Goal: Transaction & Acquisition: Purchase product/service

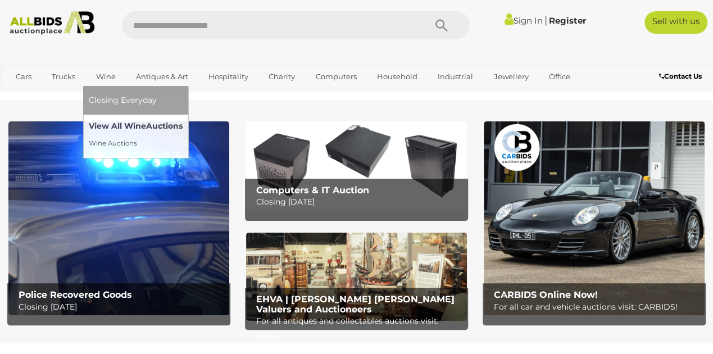
click at [119, 124] on link "View All Wine Auctions" at bounding box center [136, 125] width 94 height 17
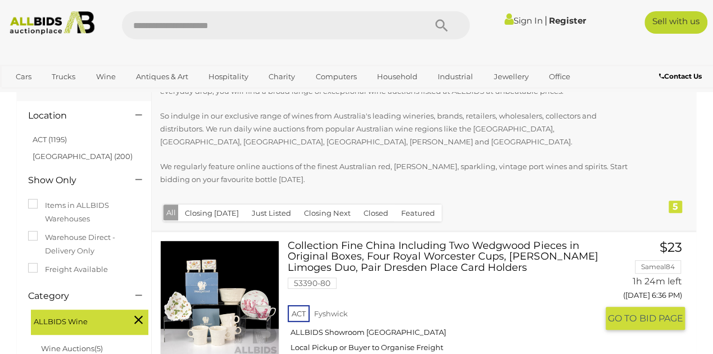
scroll to position [75, 0]
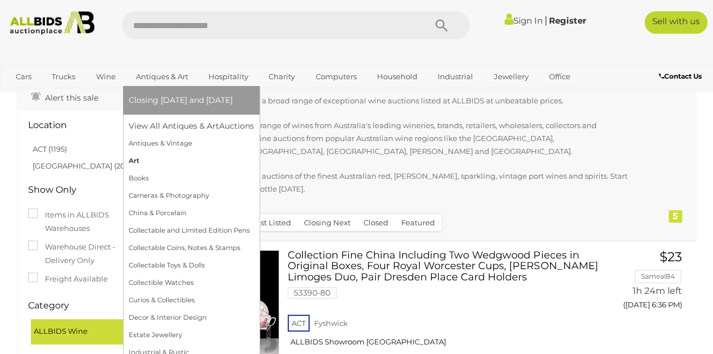
click at [132, 160] on link "Art" at bounding box center [191, 160] width 125 height 17
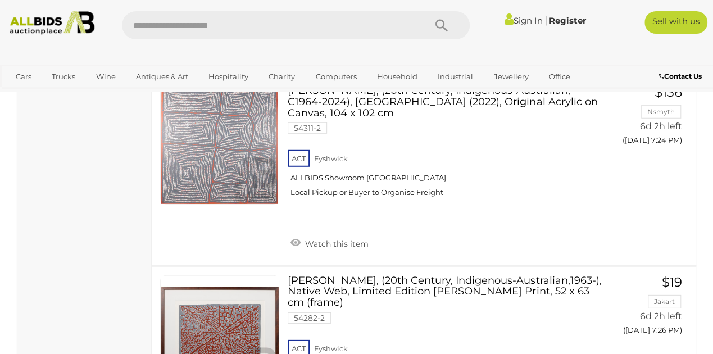
scroll to position [18535, 0]
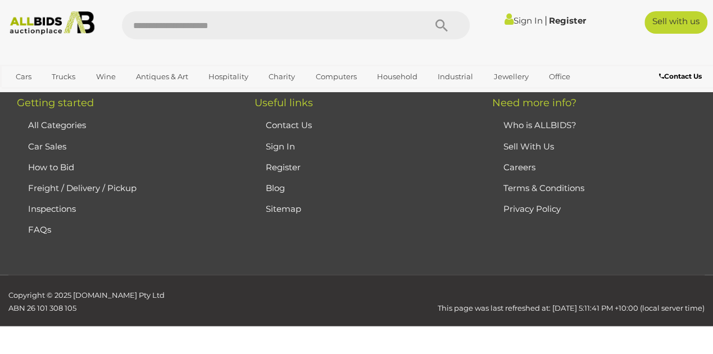
scroll to position [151, 0]
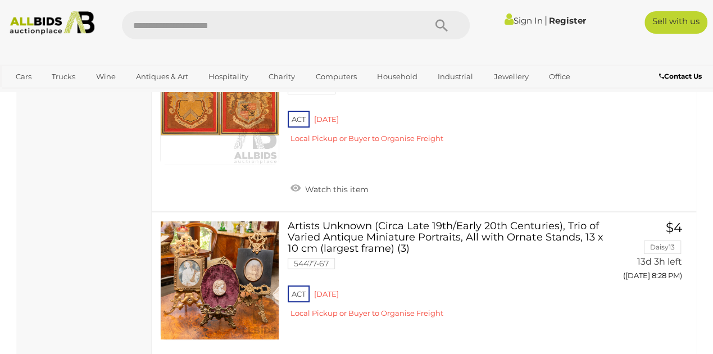
scroll to position [1933, 0]
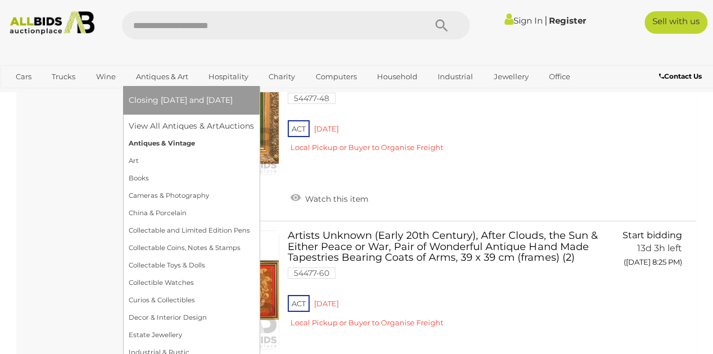
click at [188, 143] on link "Antiques & Vintage" at bounding box center [191, 143] width 125 height 17
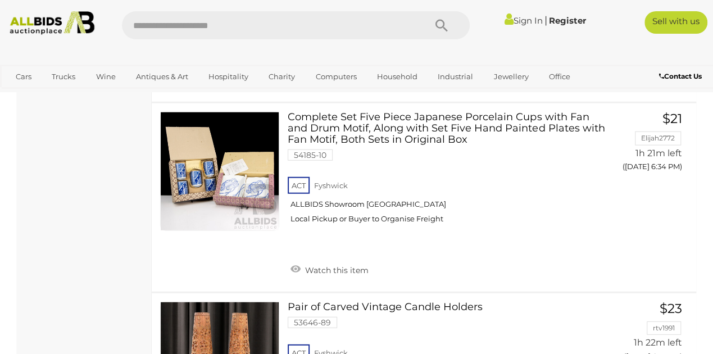
scroll to position [1423, 0]
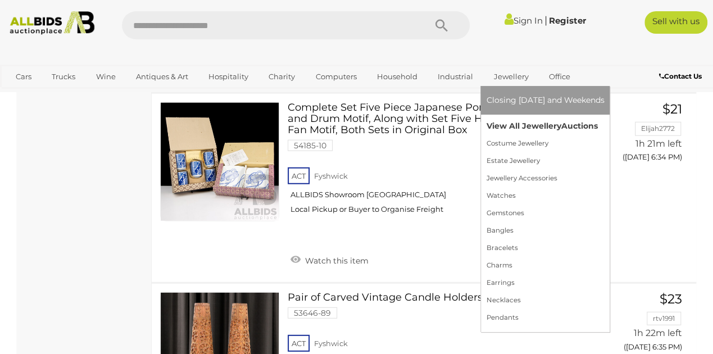
click at [518, 125] on link "View All Jewellery Auctions" at bounding box center [545, 125] width 118 height 17
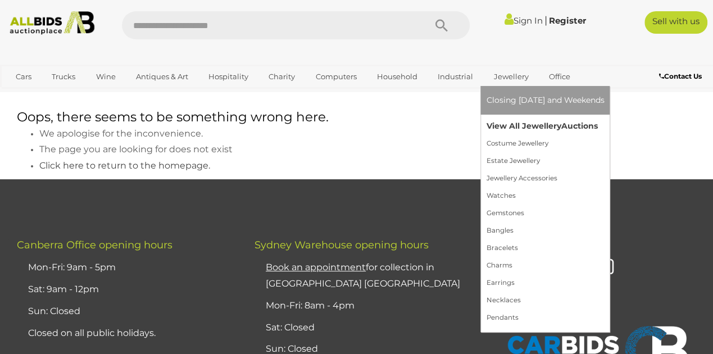
click at [509, 126] on link "View All Jewellery Auctions" at bounding box center [545, 125] width 118 height 17
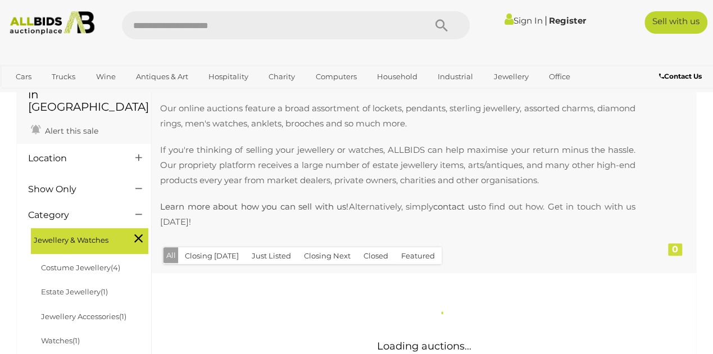
scroll to position [149, 0]
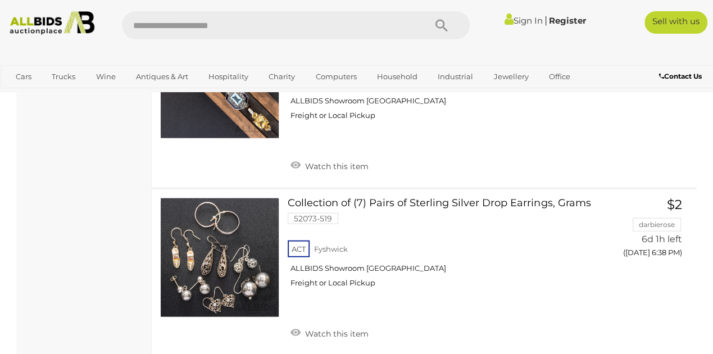
scroll to position [1308, 0]
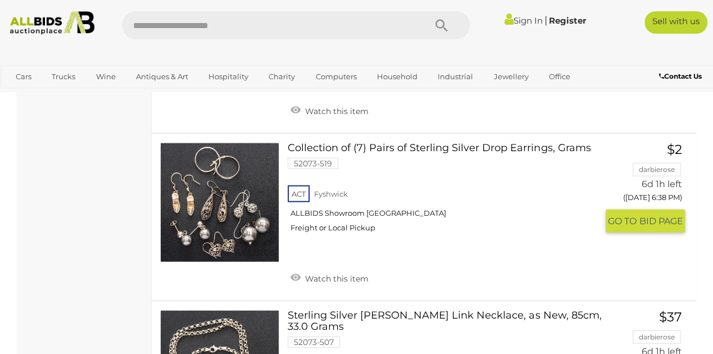
click at [216, 179] on link at bounding box center [219, 202] width 119 height 119
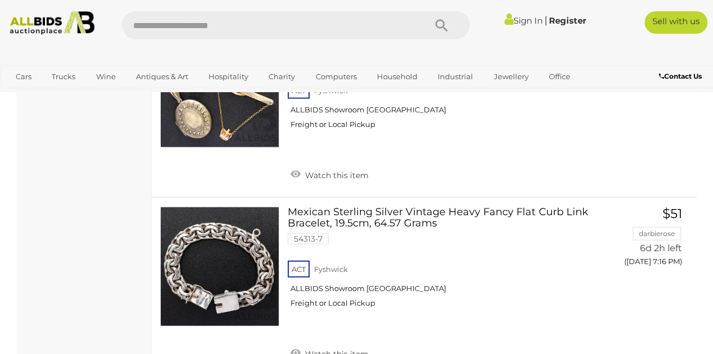
scroll to position [5528, 0]
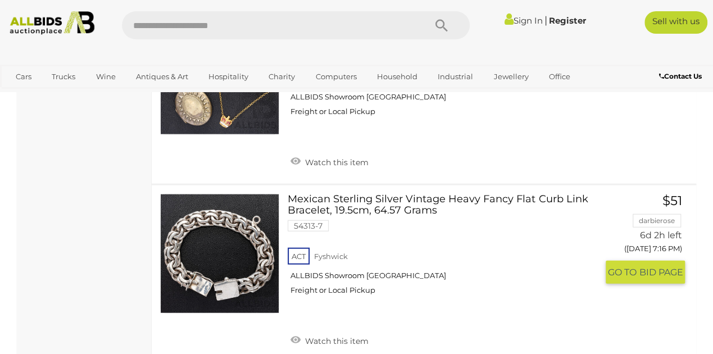
click at [239, 208] on link at bounding box center [219, 253] width 119 height 119
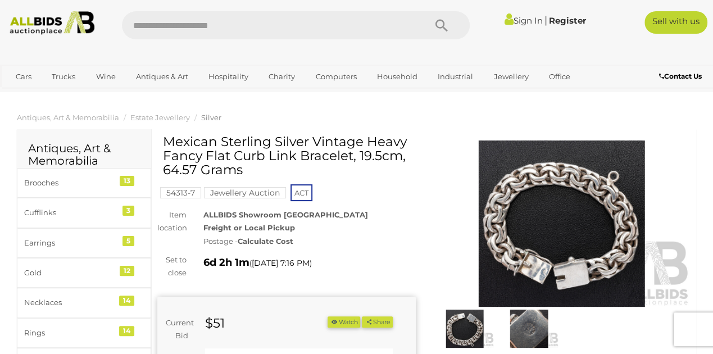
click at [508, 193] on img at bounding box center [561, 223] width 258 height 166
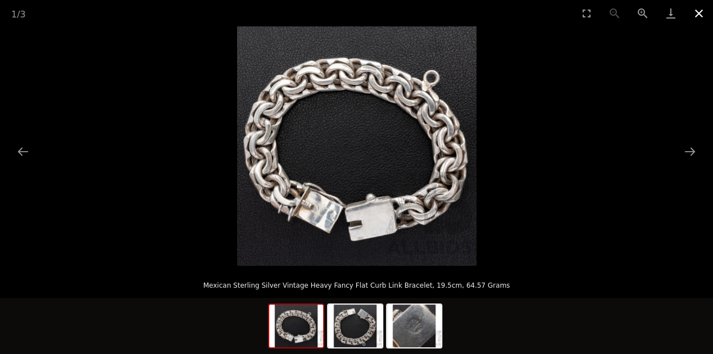
click at [699, 11] on button "Close gallery" at bounding box center [699, 13] width 28 height 26
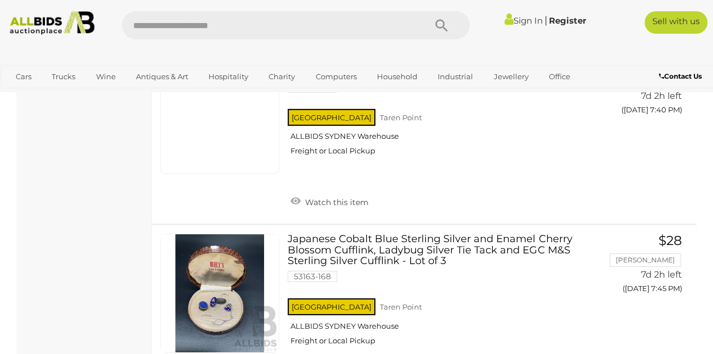
scroll to position [10167, 0]
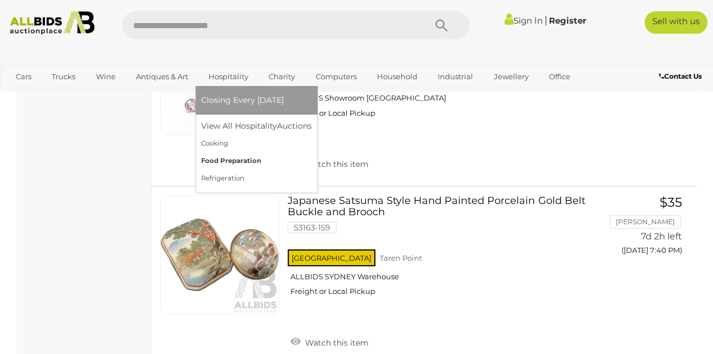
click at [233, 161] on link "Food Preparation" at bounding box center [256, 160] width 111 height 17
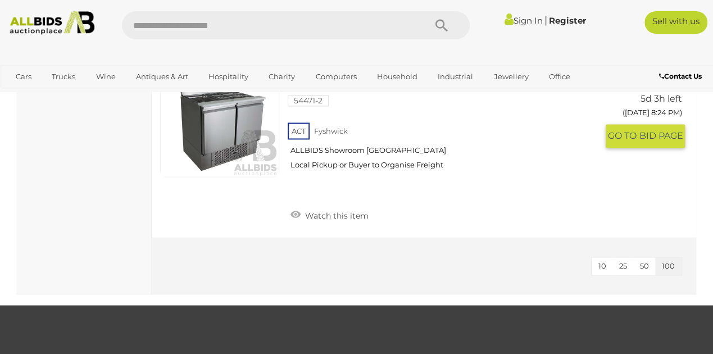
scroll to position [749, 0]
